Goal: Transaction & Acquisition: Subscribe to service/newsletter

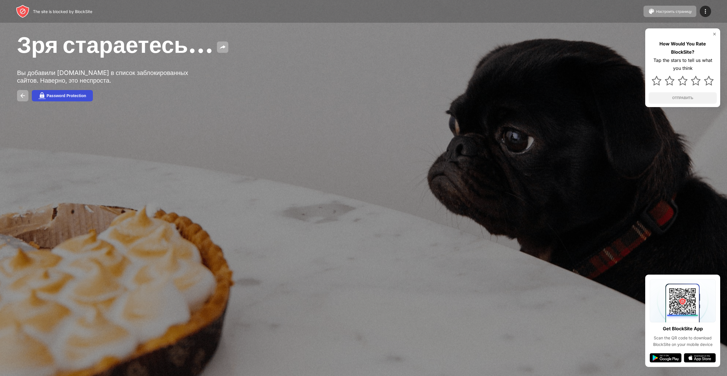
click at [57, 96] on div "Password Protection" at bounding box center [66, 95] width 39 height 5
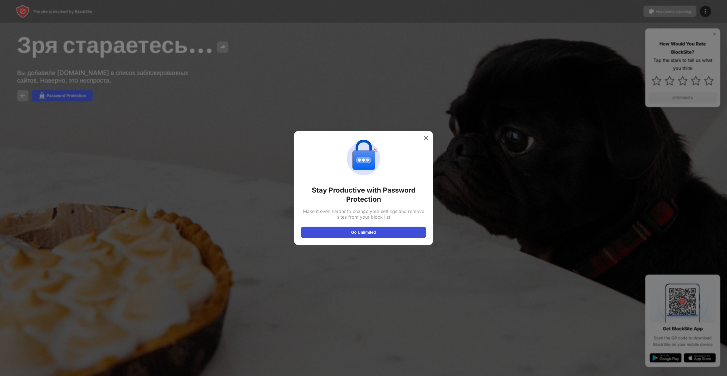
click at [367, 228] on button "Go Unlimited" at bounding box center [363, 231] width 125 height 11
